Goal: Check status: Check status

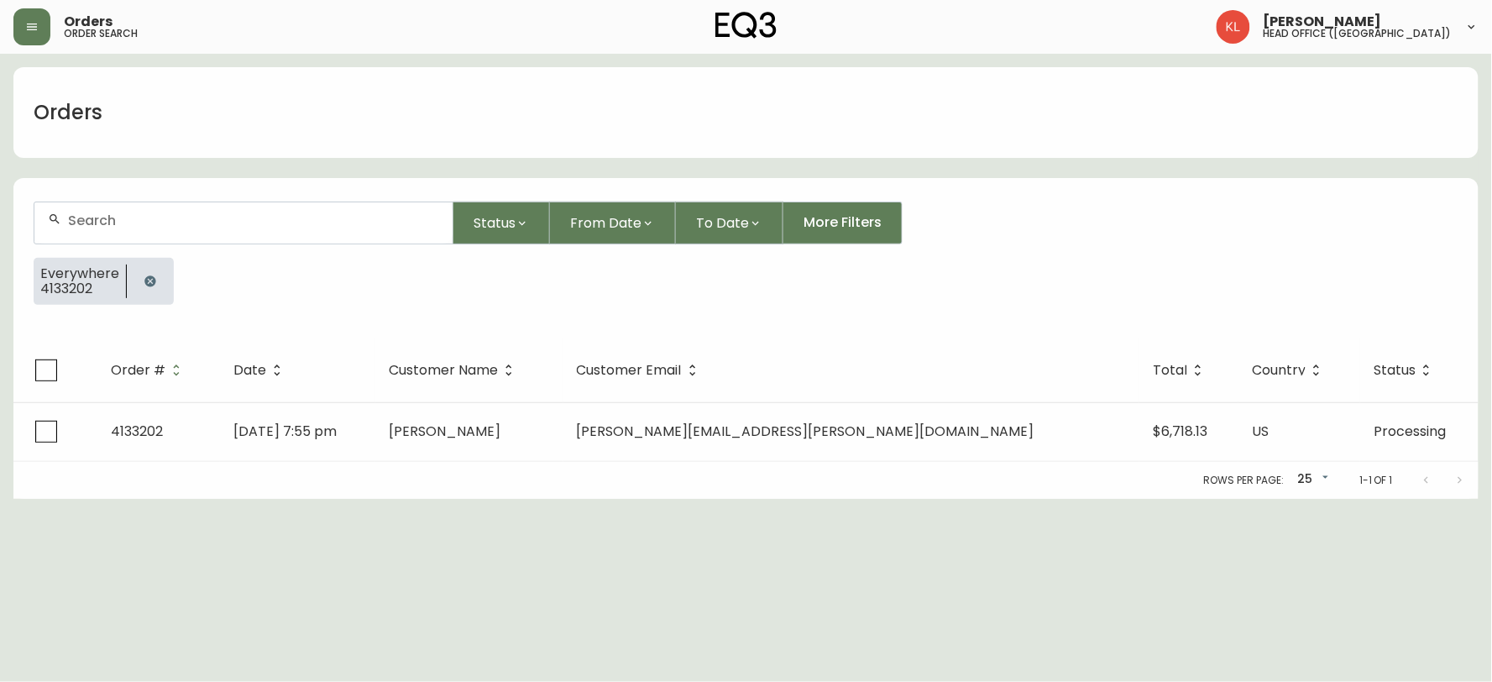
click at [144, 280] on icon "button" at bounding box center [149, 280] width 11 height 11
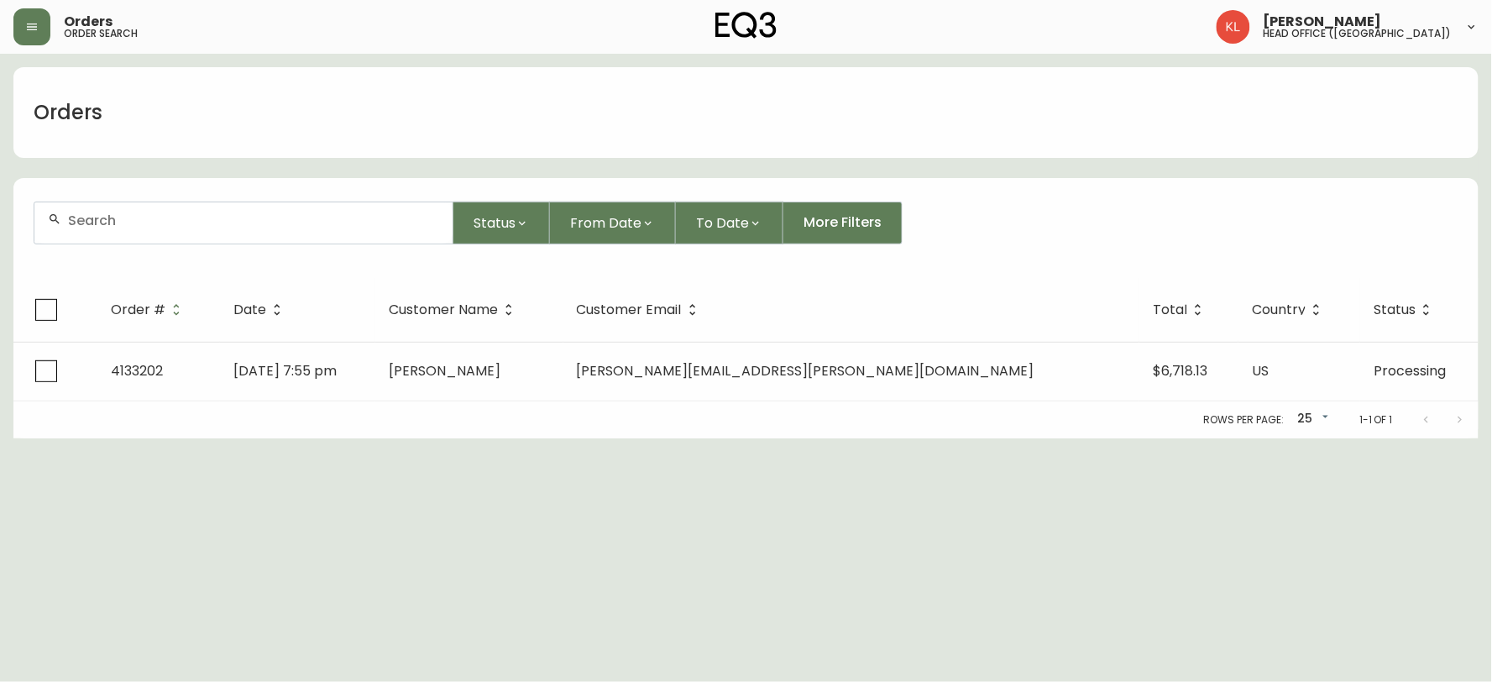
click at [195, 225] on input "text" at bounding box center [253, 220] width 371 height 16
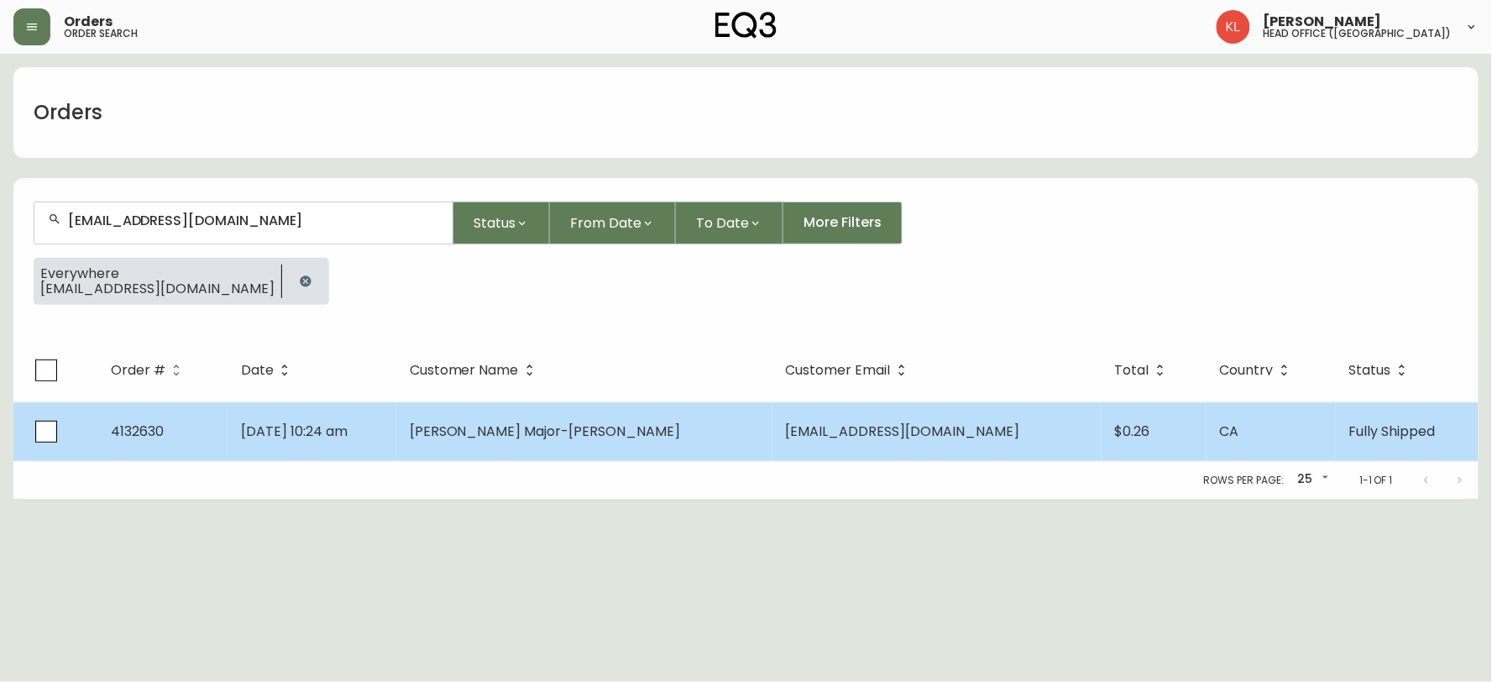
type input "[EMAIL_ADDRESS][DOMAIN_NAME]"
click at [611, 438] on span "[PERSON_NAME] Major-[PERSON_NAME]" at bounding box center [545, 431] width 271 height 19
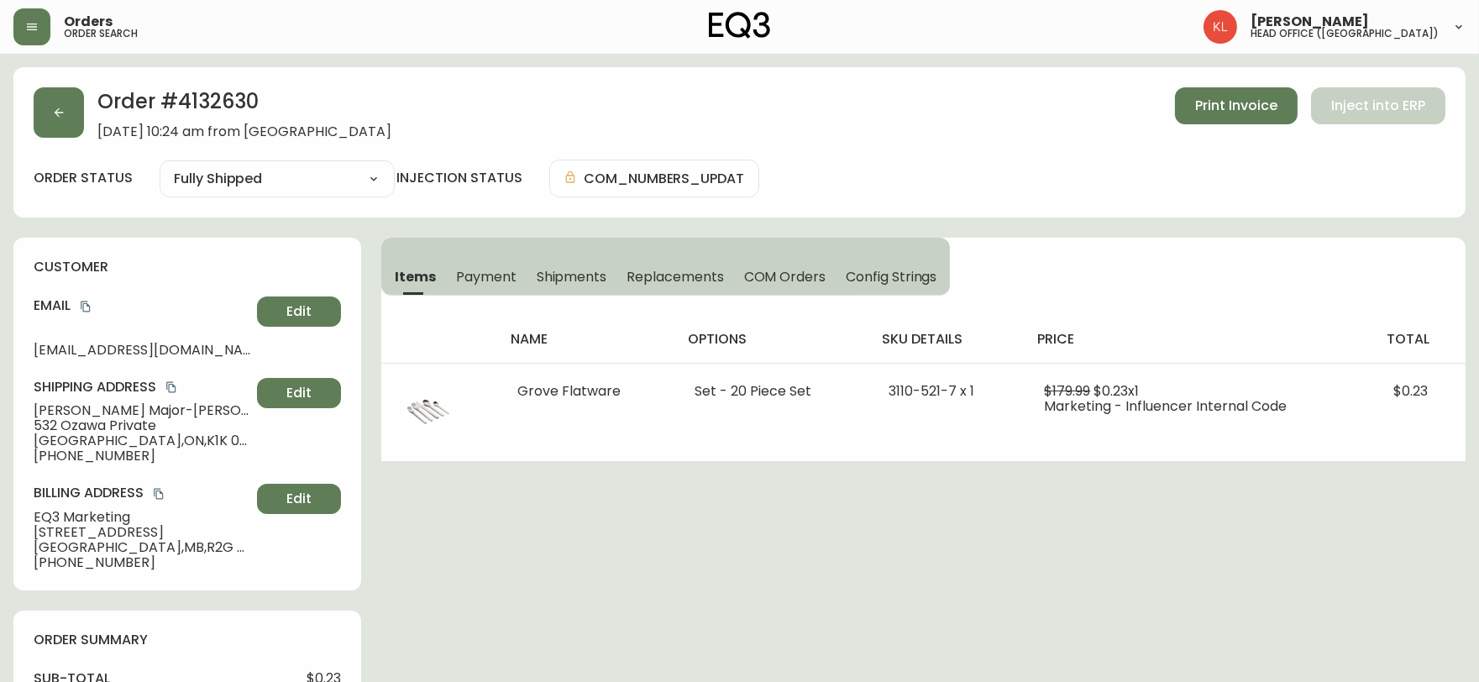
type input "Fully Shipped"
select select "FULLY_SHIPPED"
